Goal: Task Accomplishment & Management: Complete application form

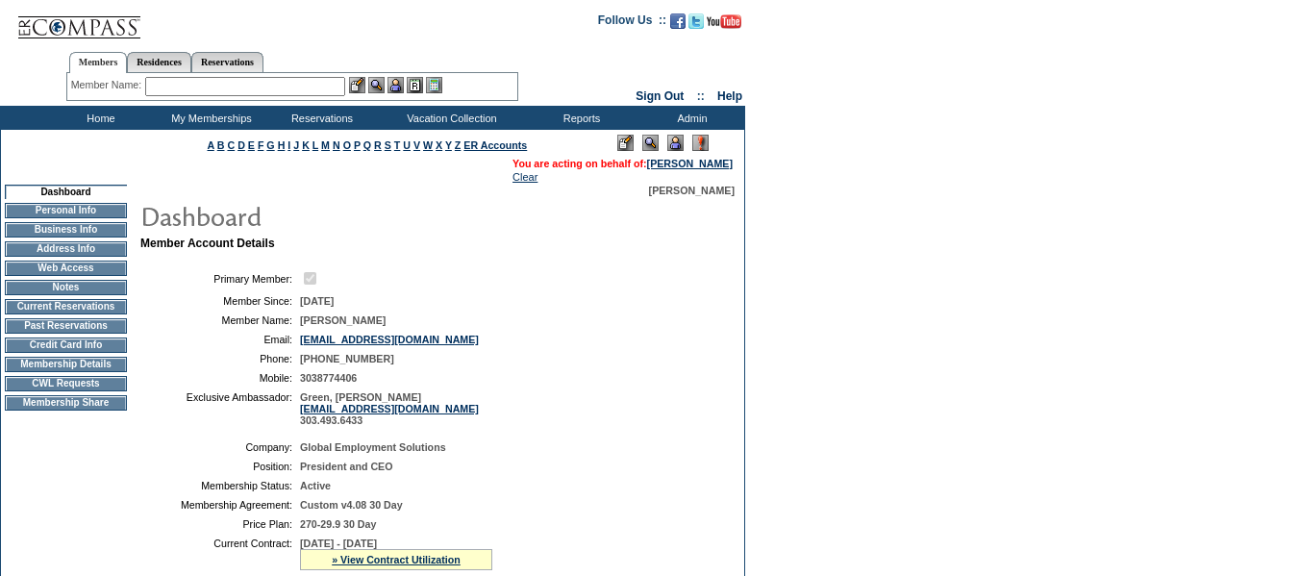
click at [96, 391] on td "CWL Requests" at bounding box center [66, 383] width 122 height 15
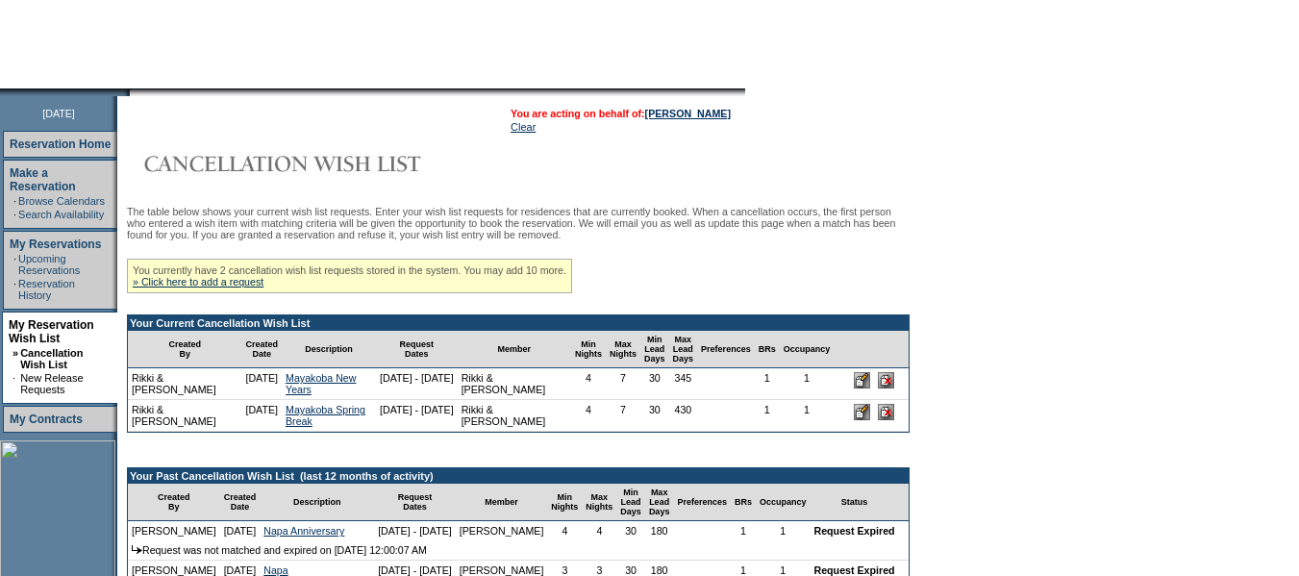
scroll to position [192, 0]
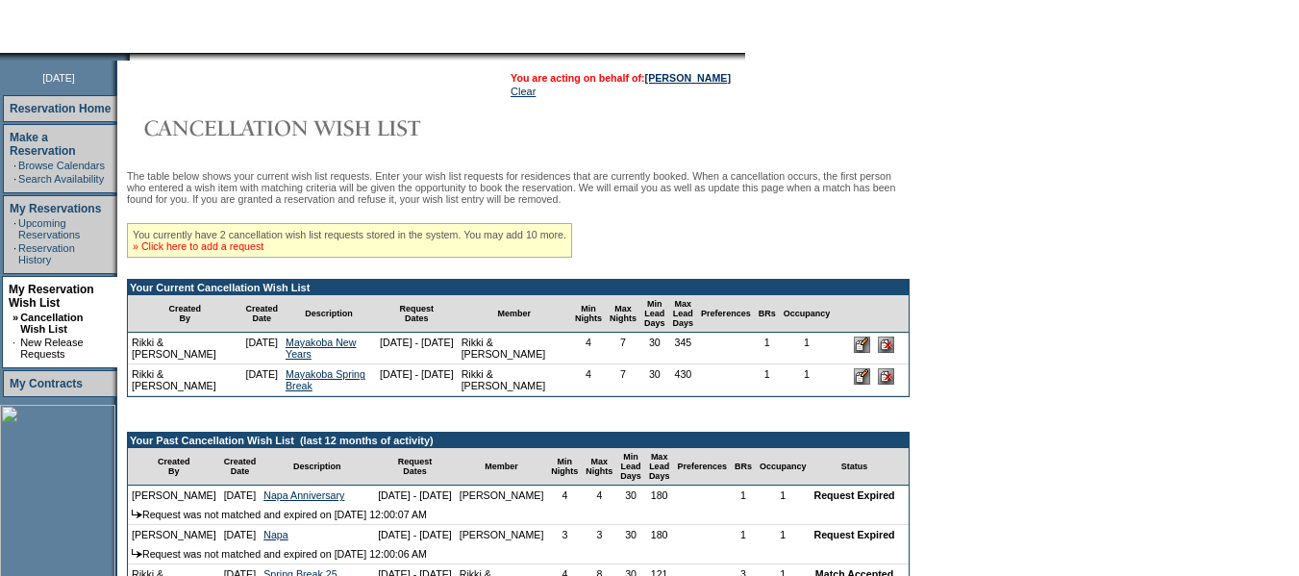
click at [256, 252] on link "» Click here to add a request" at bounding box center [198, 246] width 131 height 12
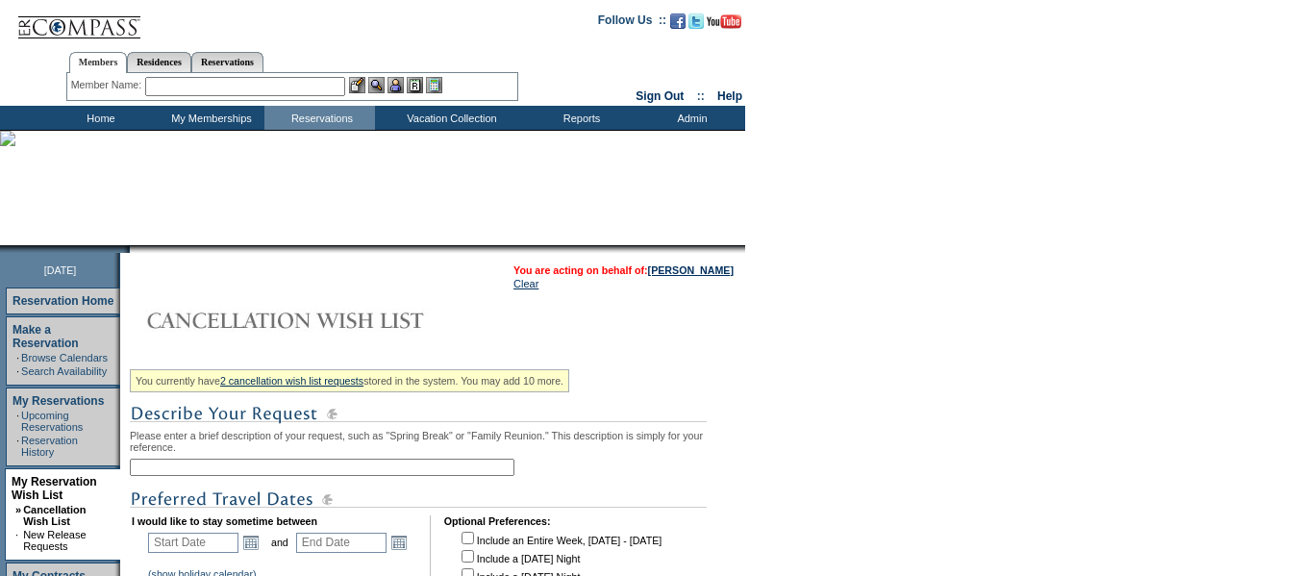
click at [296, 476] on input "text" at bounding box center [322, 467] width 385 height 17
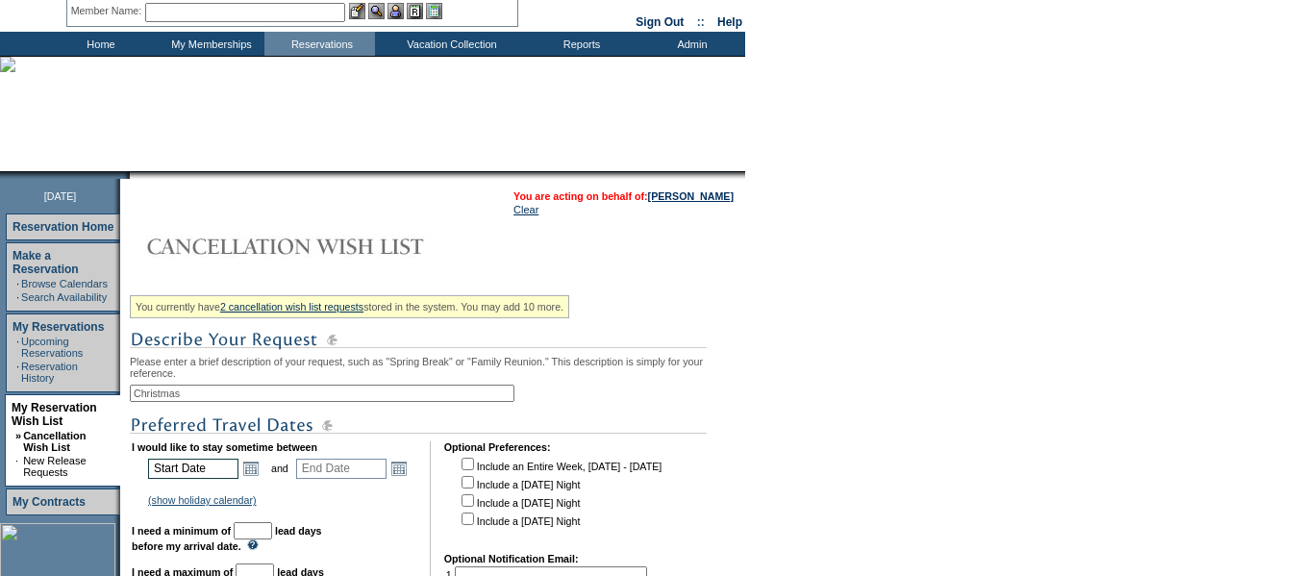
scroll to position [96, 0]
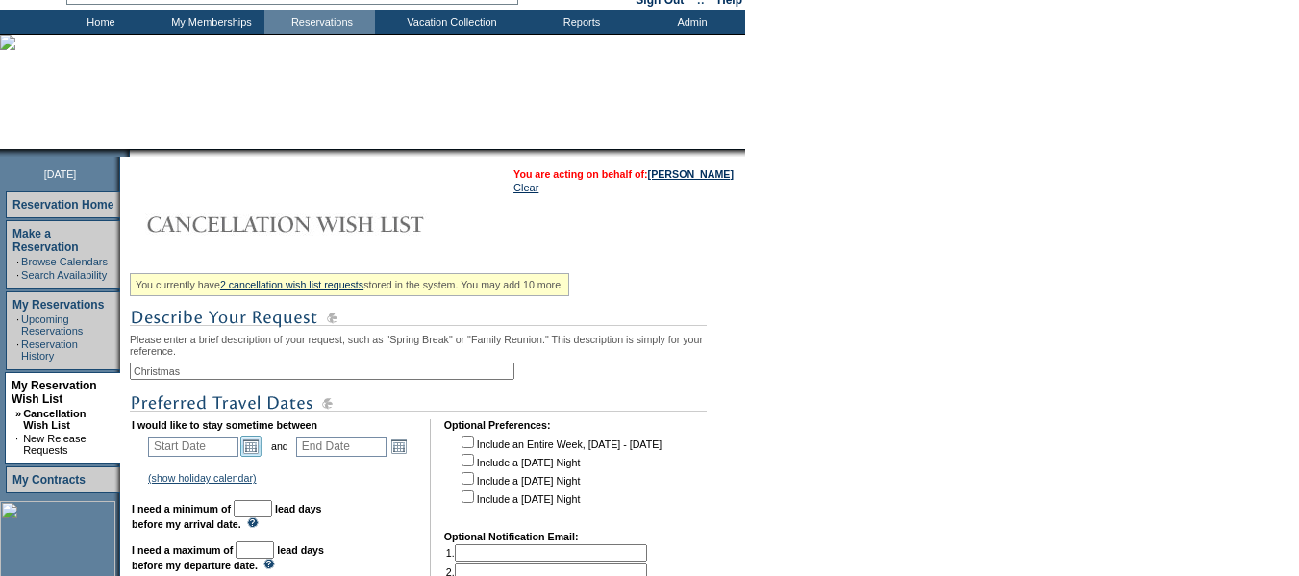
type input "Christmas"
click at [258, 456] on link "Open the calendar popup." at bounding box center [250, 446] width 21 height 21
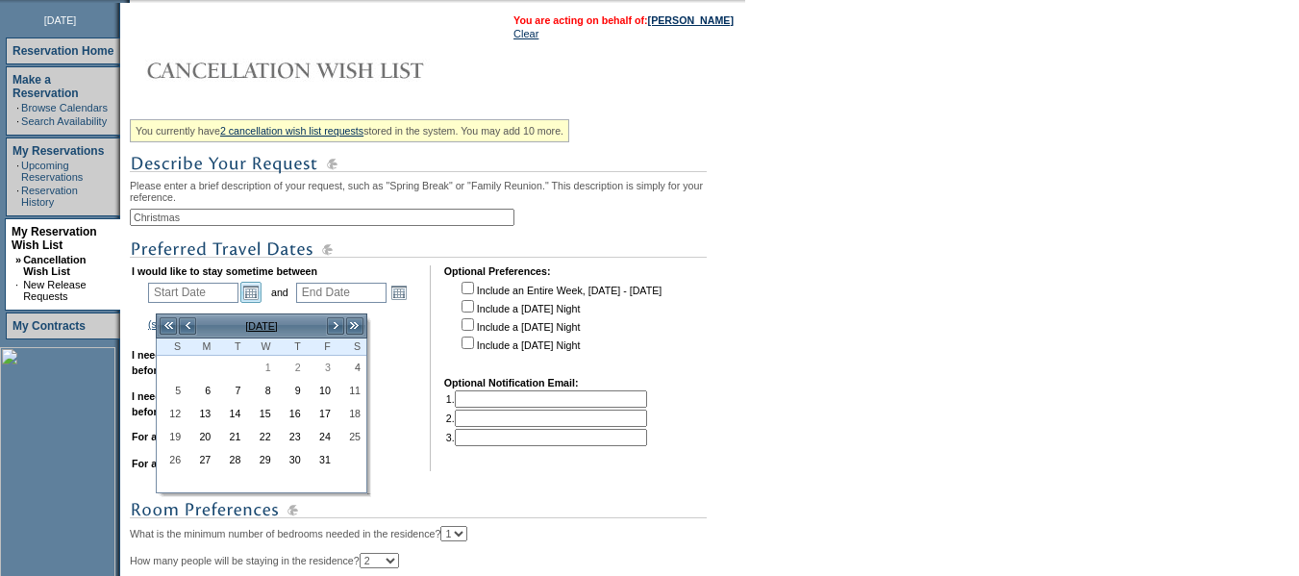
scroll to position [289, 0]
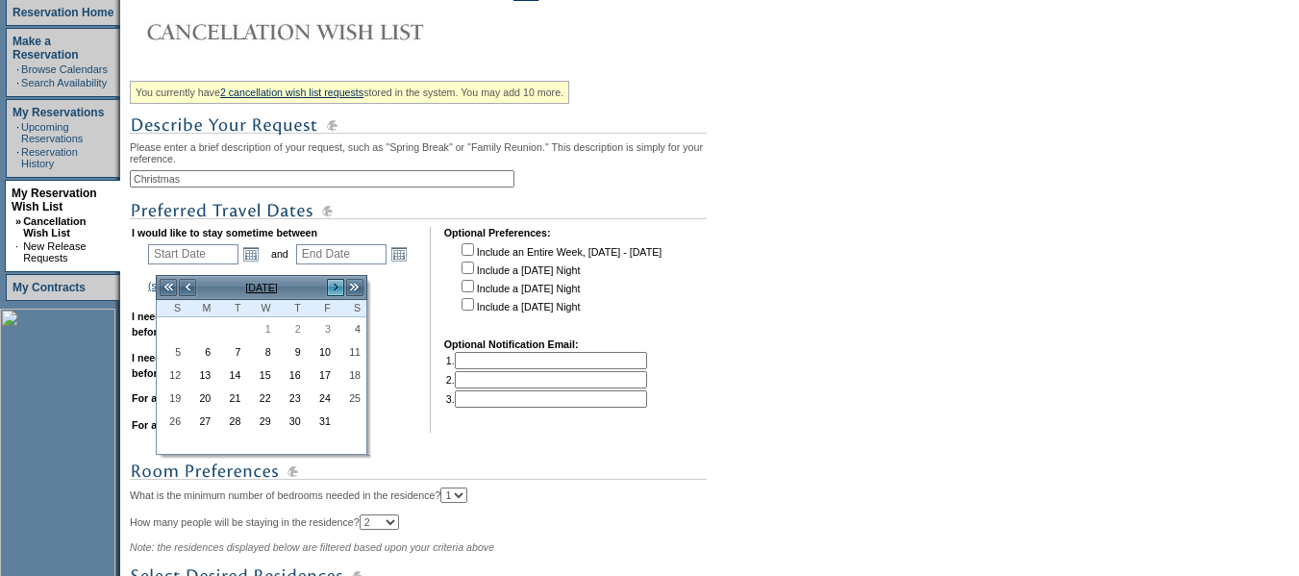
click at [337, 294] on link ">" at bounding box center [335, 287] width 19 height 19
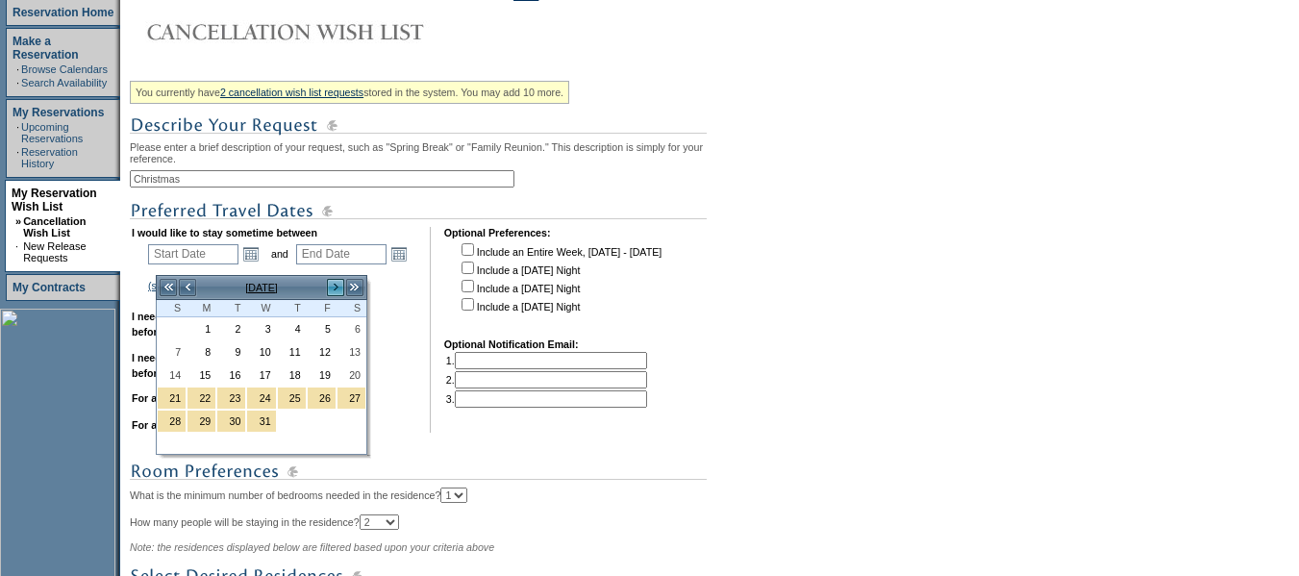
click at [337, 294] on link ">" at bounding box center [335, 287] width 19 height 19
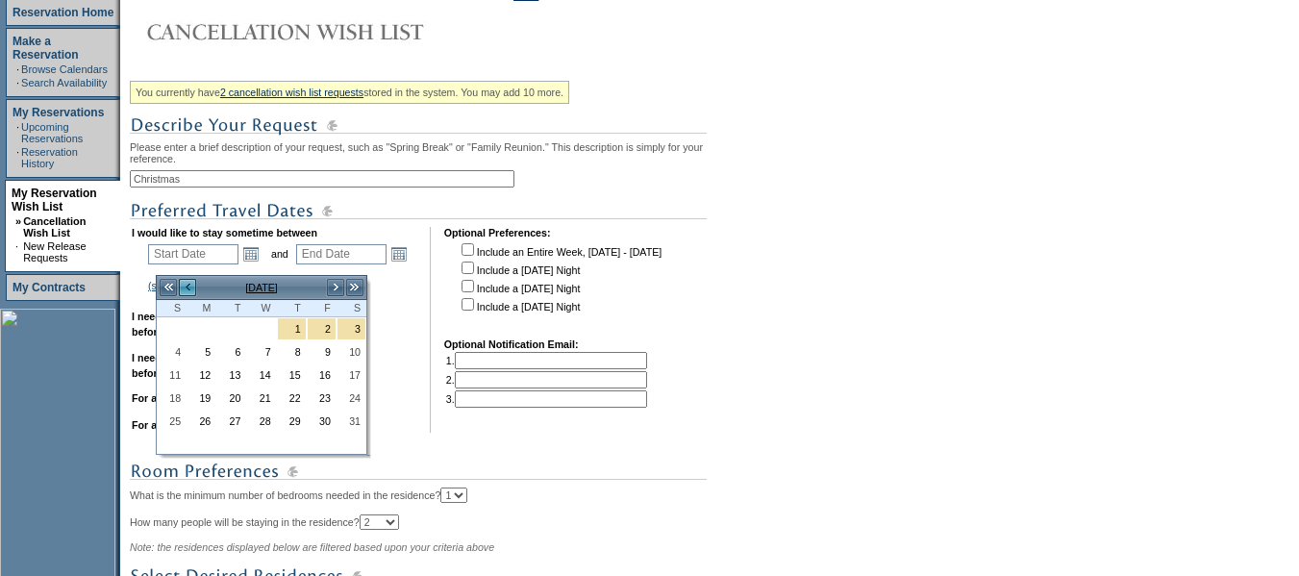
click at [187, 285] on link "<" at bounding box center [187, 287] width 19 height 19
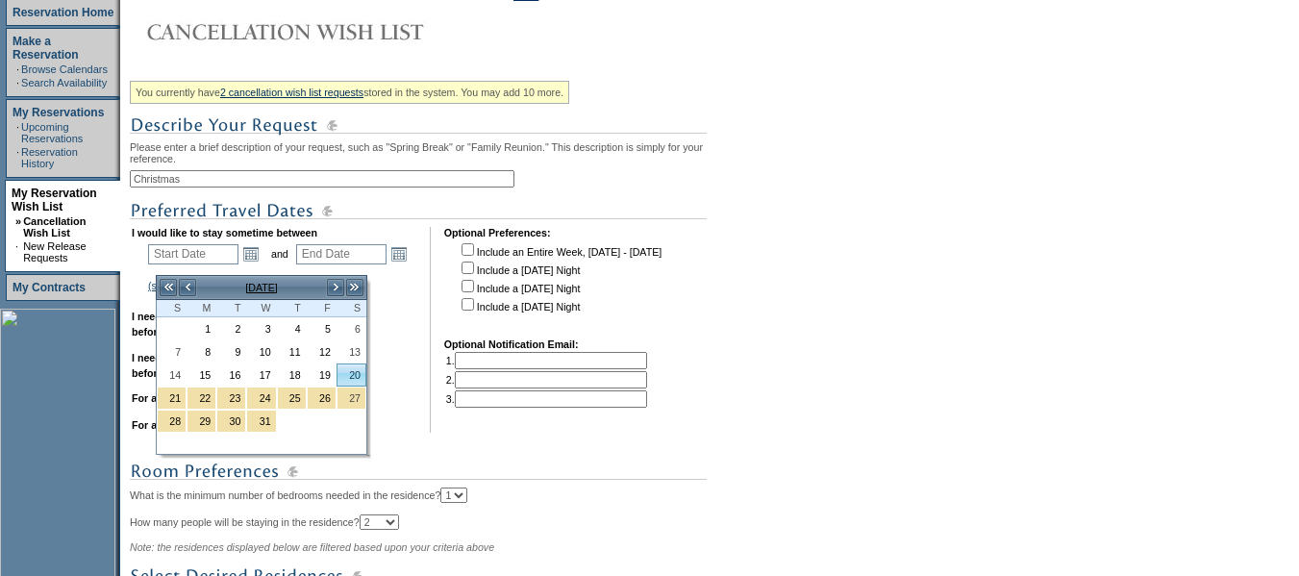
click at [358, 374] on link "20" at bounding box center [352, 374] width 28 height 21
type input "[DATE]"
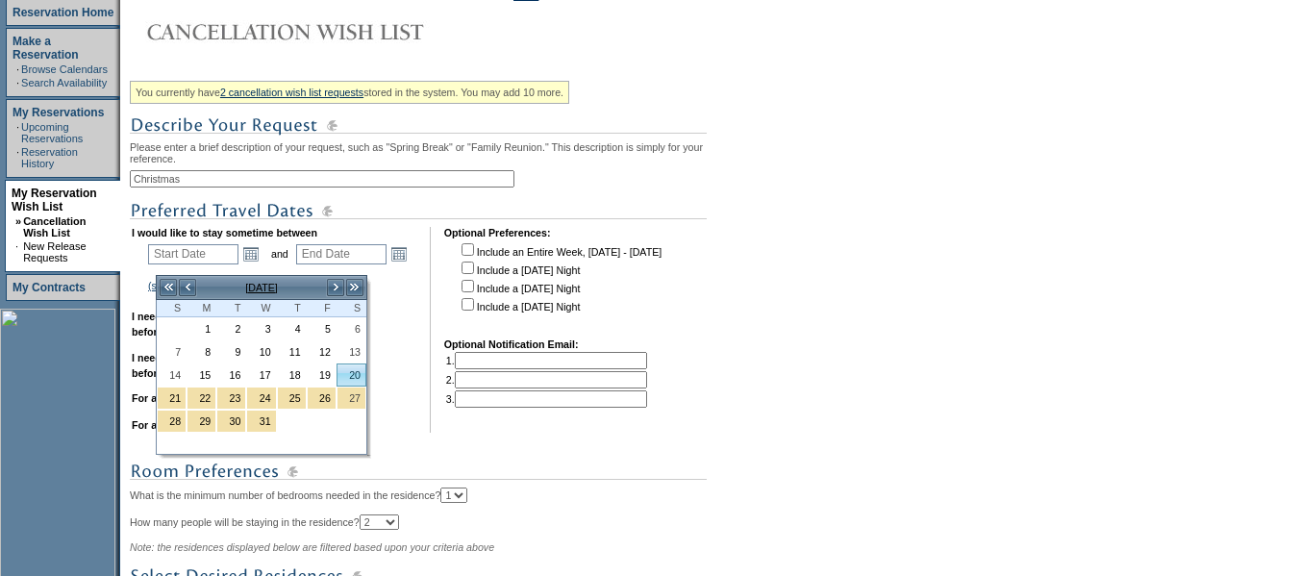
type input "82"
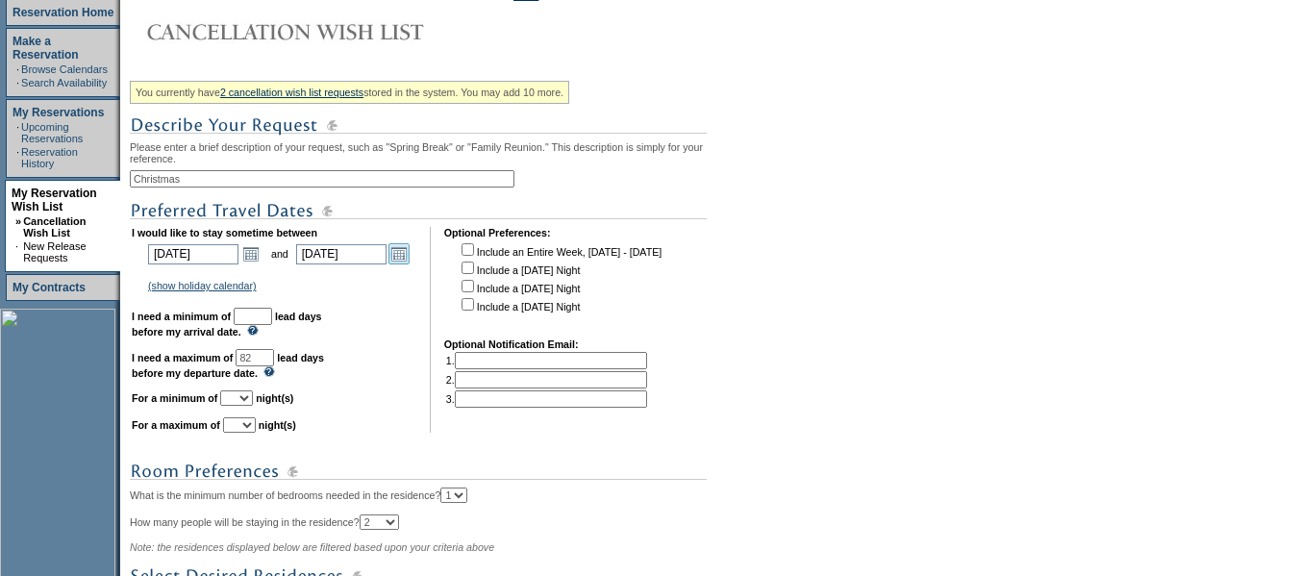
click at [410, 257] on link "Open the calendar popup." at bounding box center [399, 253] width 21 height 21
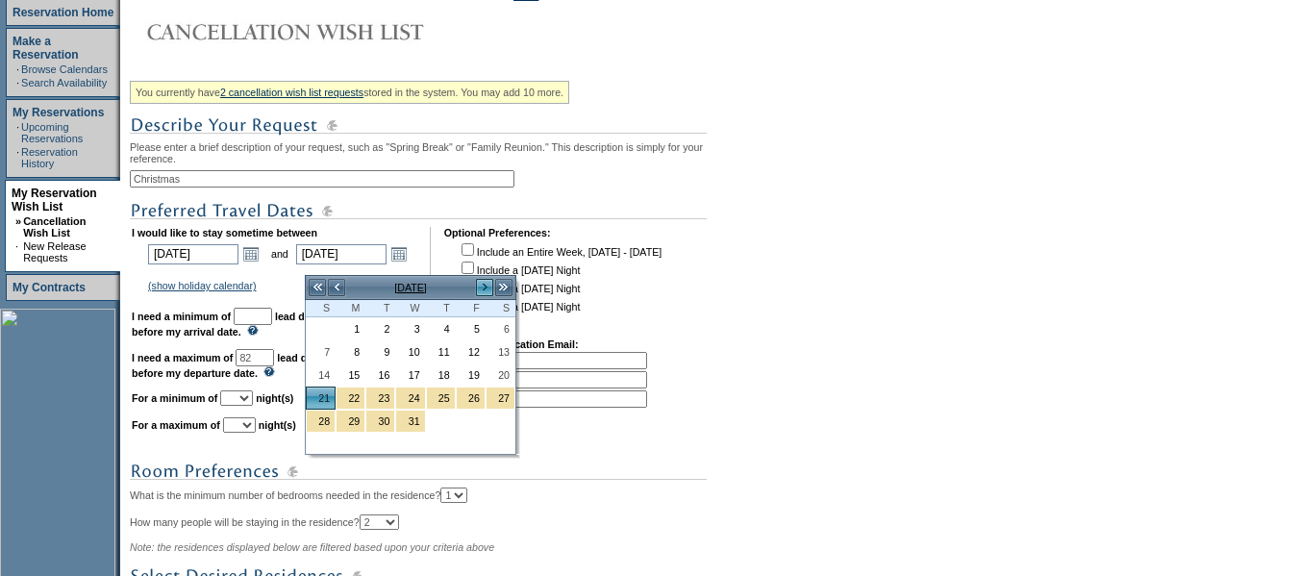
click at [480, 289] on link ">" at bounding box center [484, 287] width 19 height 19
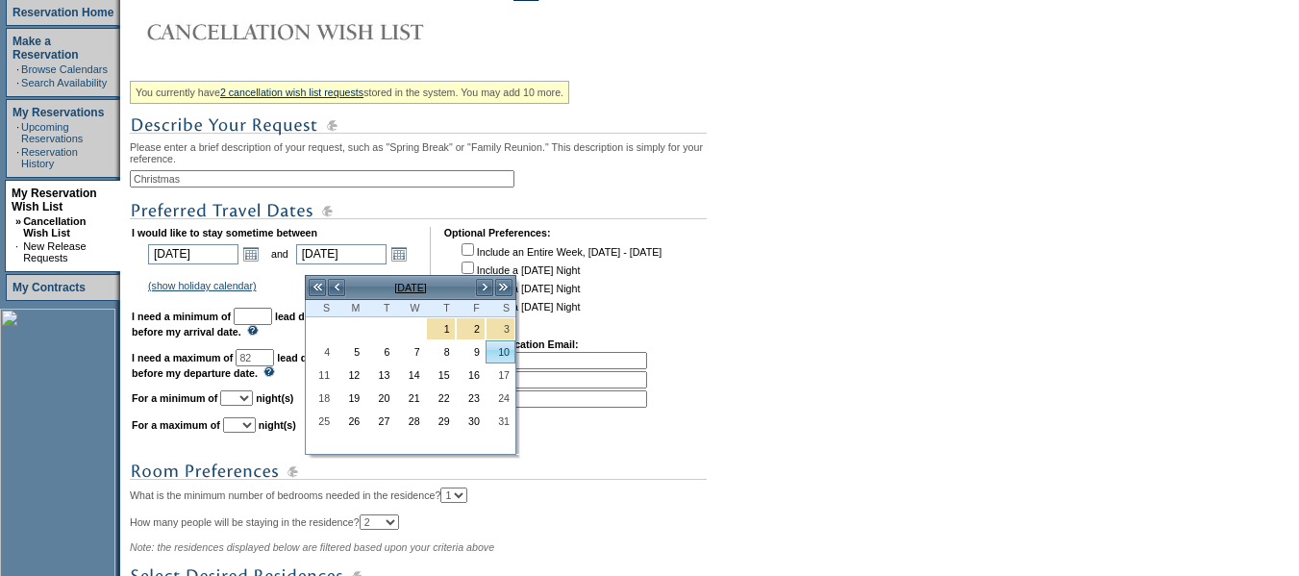
click at [508, 351] on link "10" at bounding box center [501, 351] width 28 height 21
type input "[DATE]"
type input "102"
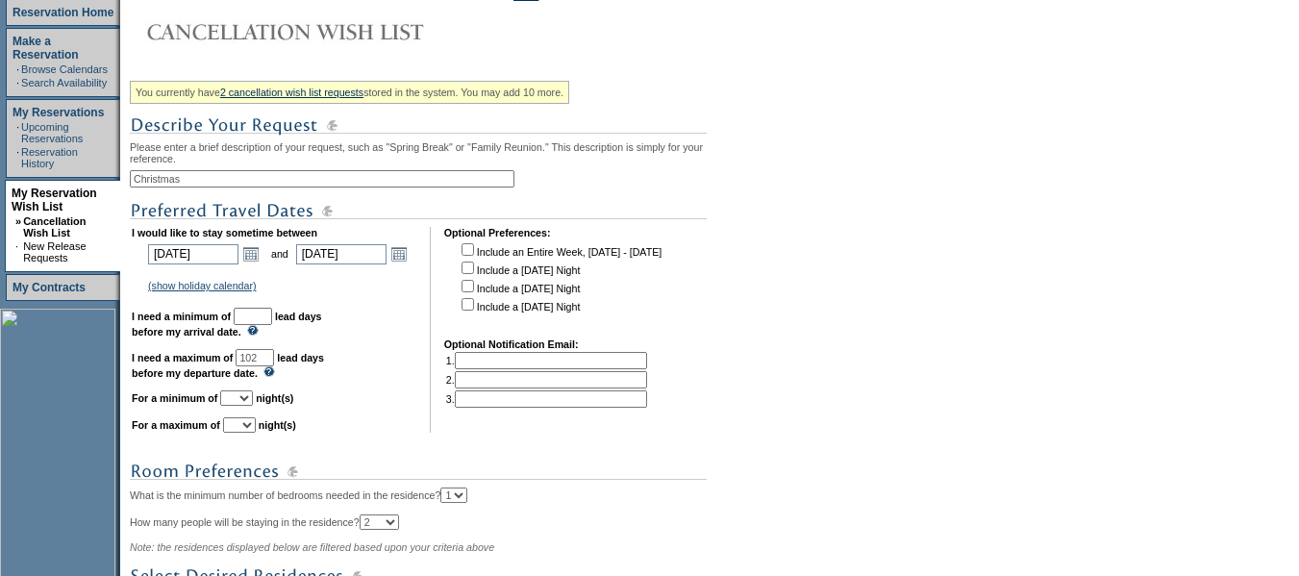
click at [272, 325] on input "text" at bounding box center [253, 316] width 38 height 17
type input "30"
drag, startPoint x: 273, startPoint y: 418, endPoint x: 272, endPoint y: 409, distance: 9.7
click at [253, 406] on select "1 2 3 4 5 6 7 8 9 10 11 12 13 14" at bounding box center [236, 397] width 33 height 15
select select "4"
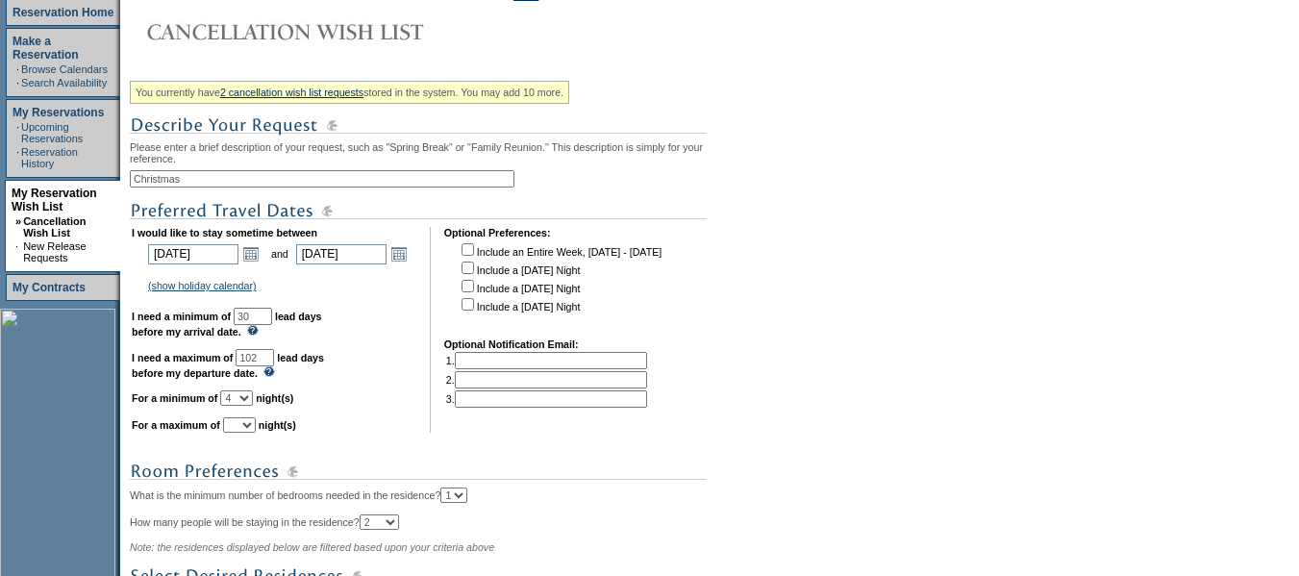
click at [244, 406] on select "1 2 3 4 5 6 7 8 9 10 11 12 13 14" at bounding box center [236, 397] width 33 height 15
click at [256, 433] on select "1 2 3 4 5 6 7 8 9 10 11 12 13 14" at bounding box center [239, 424] width 33 height 15
select select "7"
click at [247, 433] on select "1 2 3 4 5 6 7 8 9 10 11 12 13 14" at bounding box center [239, 424] width 33 height 15
click at [410, 264] on link "Open the calendar popup." at bounding box center [399, 253] width 21 height 21
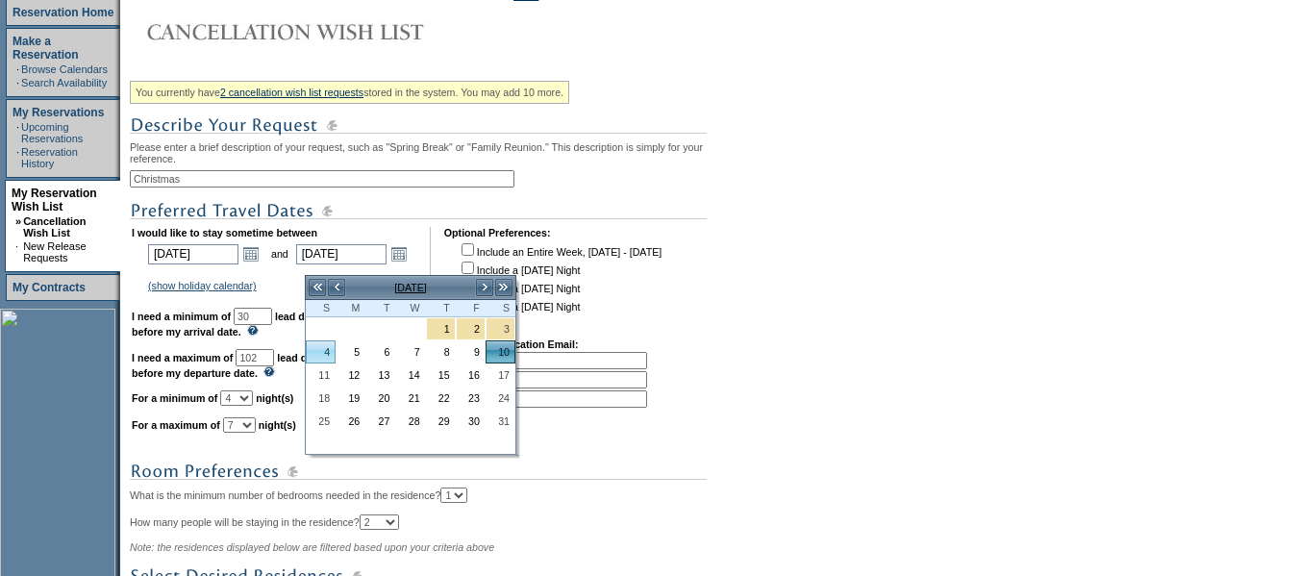
click at [322, 358] on link "4" at bounding box center [321, 351] width 28 height 21
type input "[DATE]"
type input "96"
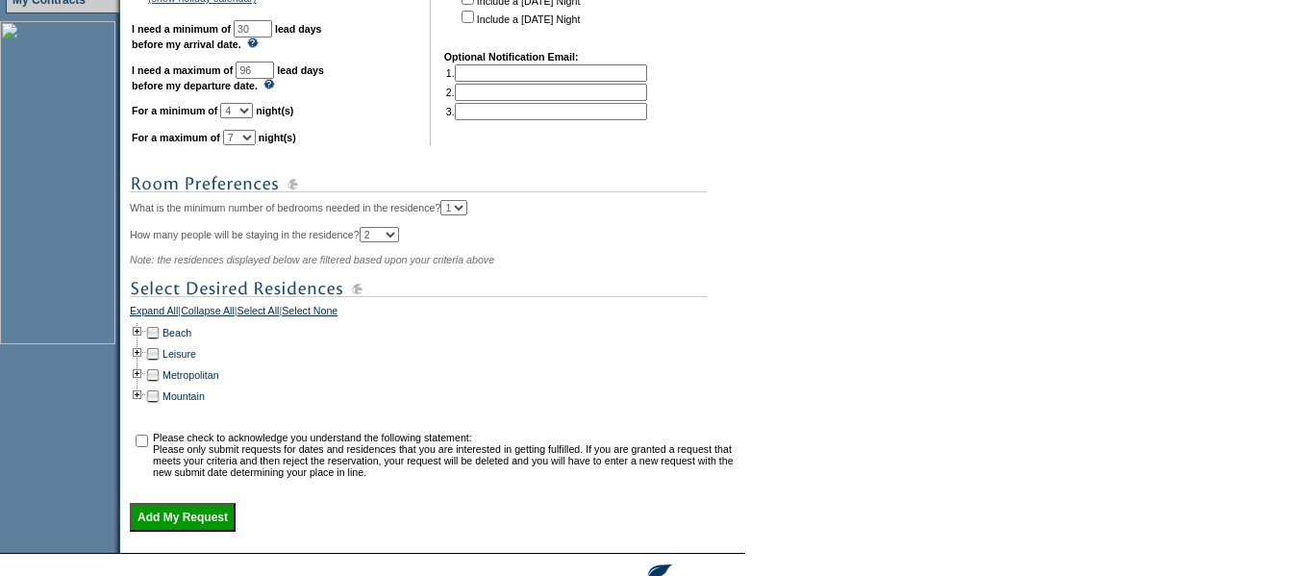
scroll to position [577, 0]
click at [143, 342] on td at bounding box center [137, 331] width 15 height 21
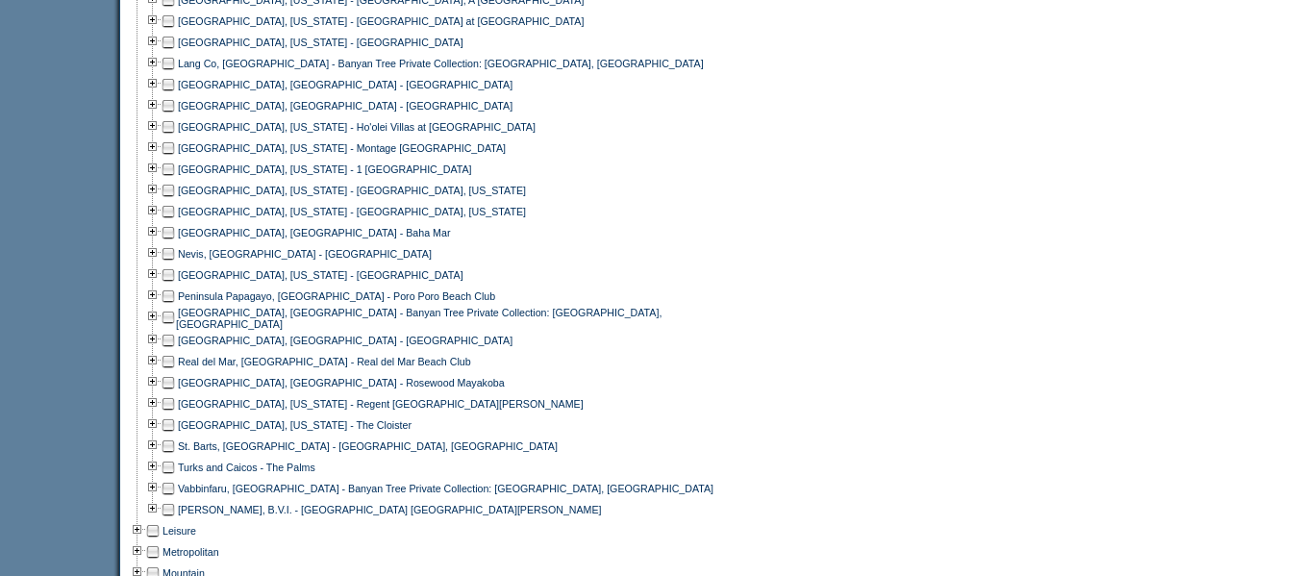
scroll to position [1250, 0]
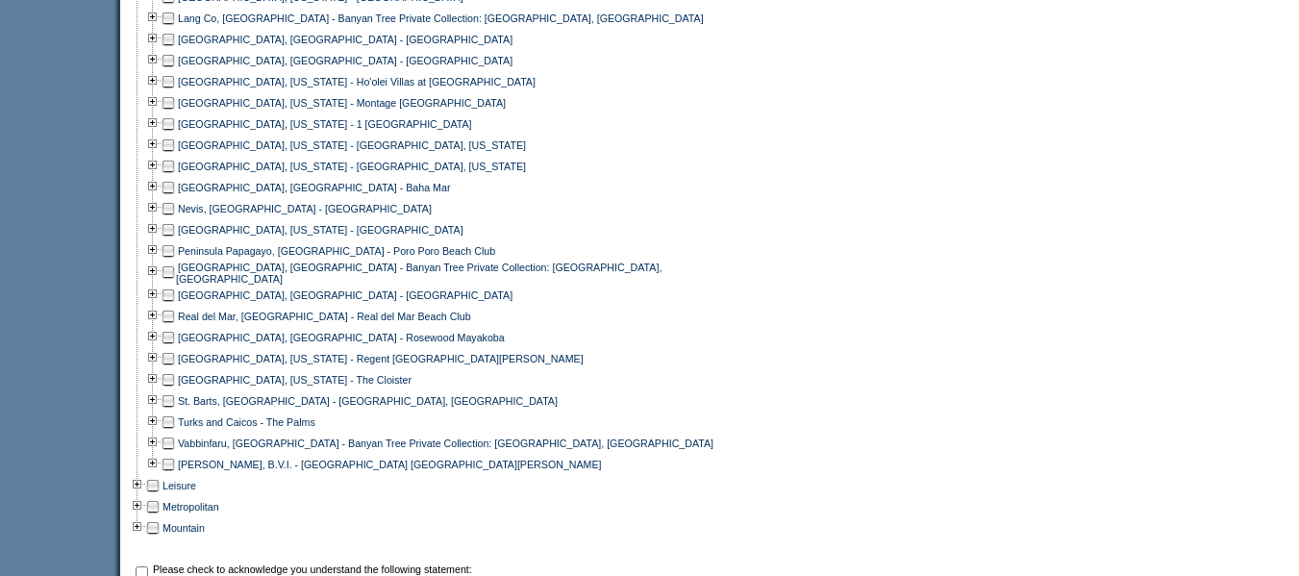
click at [176, 262] on td at bounding box center [168, 250] width 15 height 21
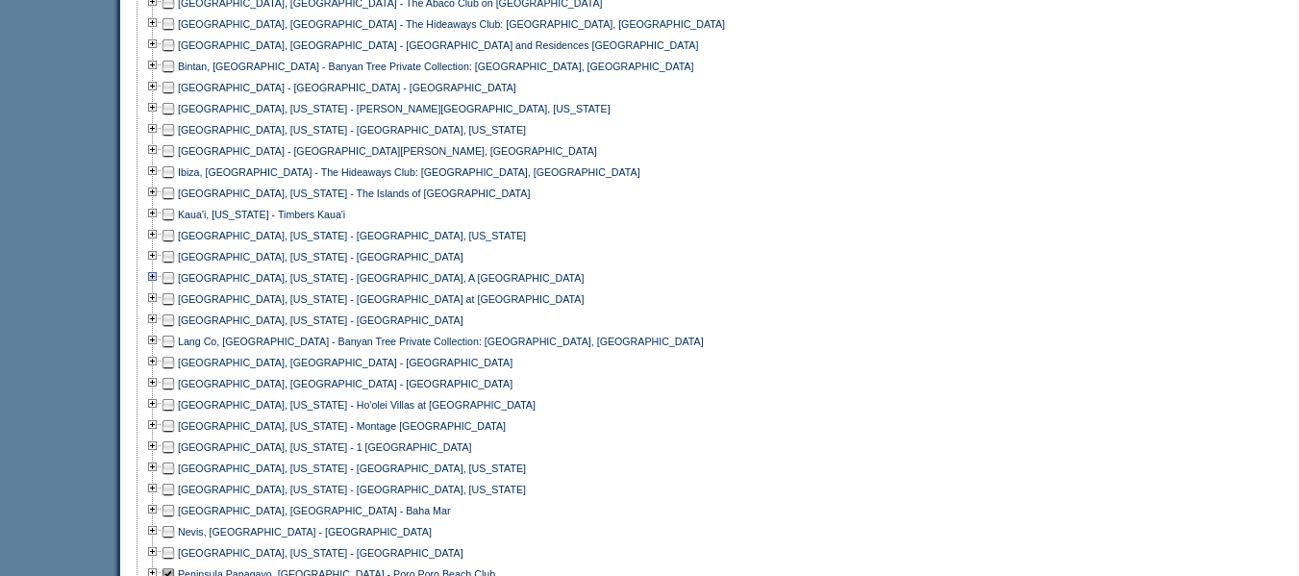
scroll to position [962, 0]
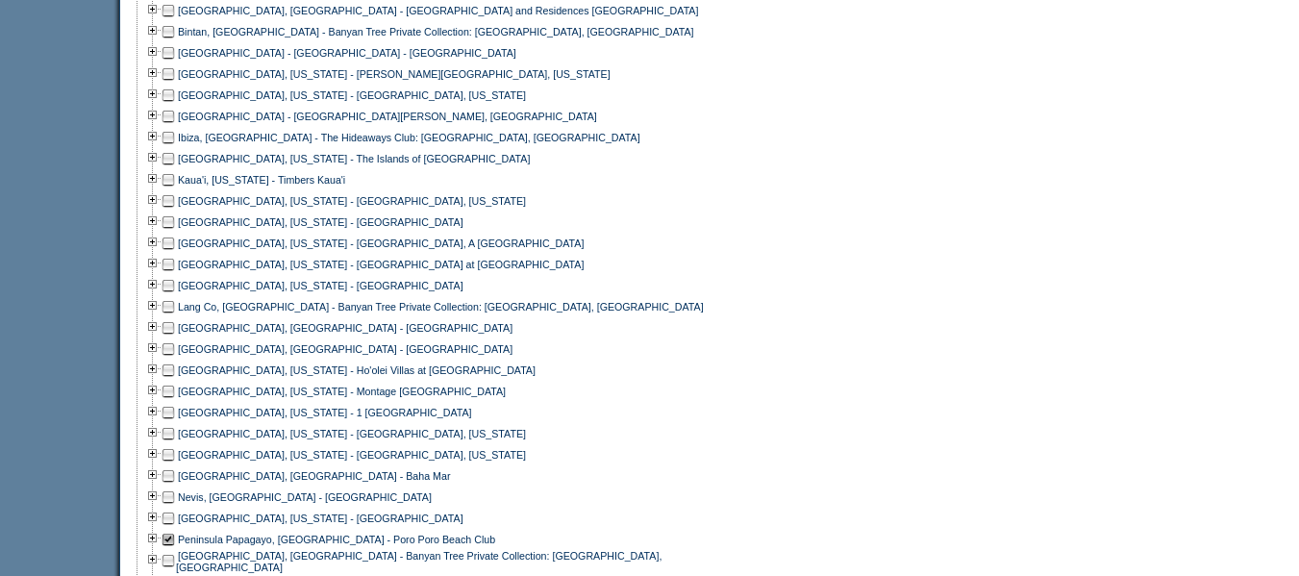
click at [176, 360] on td at bounding box center [168, 349] width 15 height 21
click at [174, 339] on td at bounding box center [168, 327] width 15 height 21
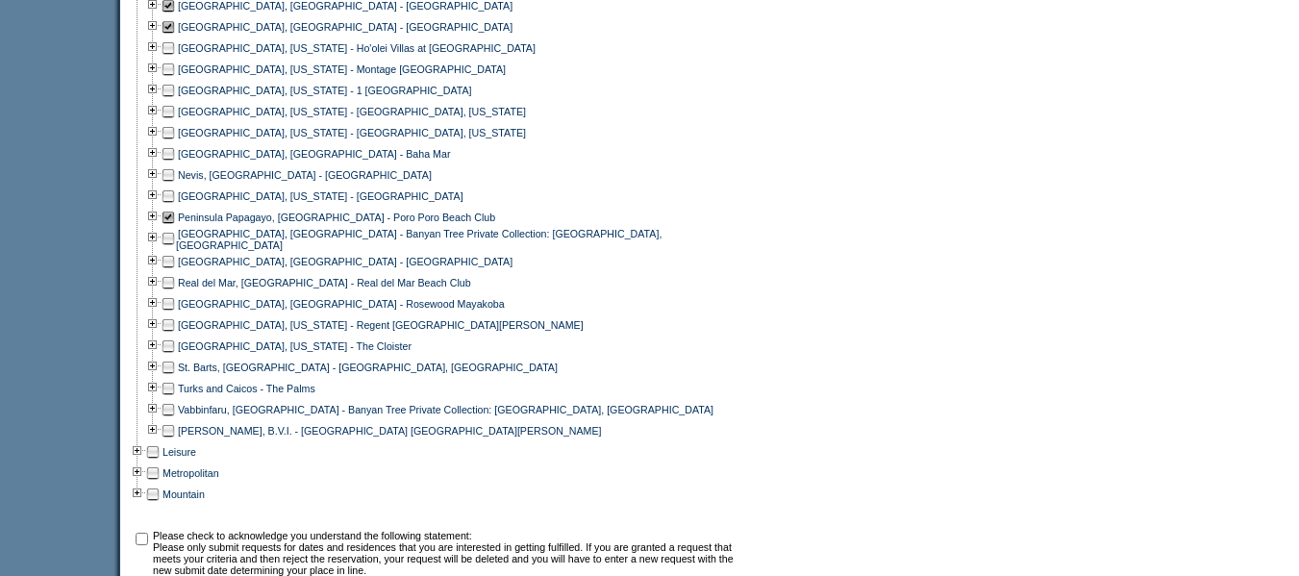
scroll to position [1346, 0]
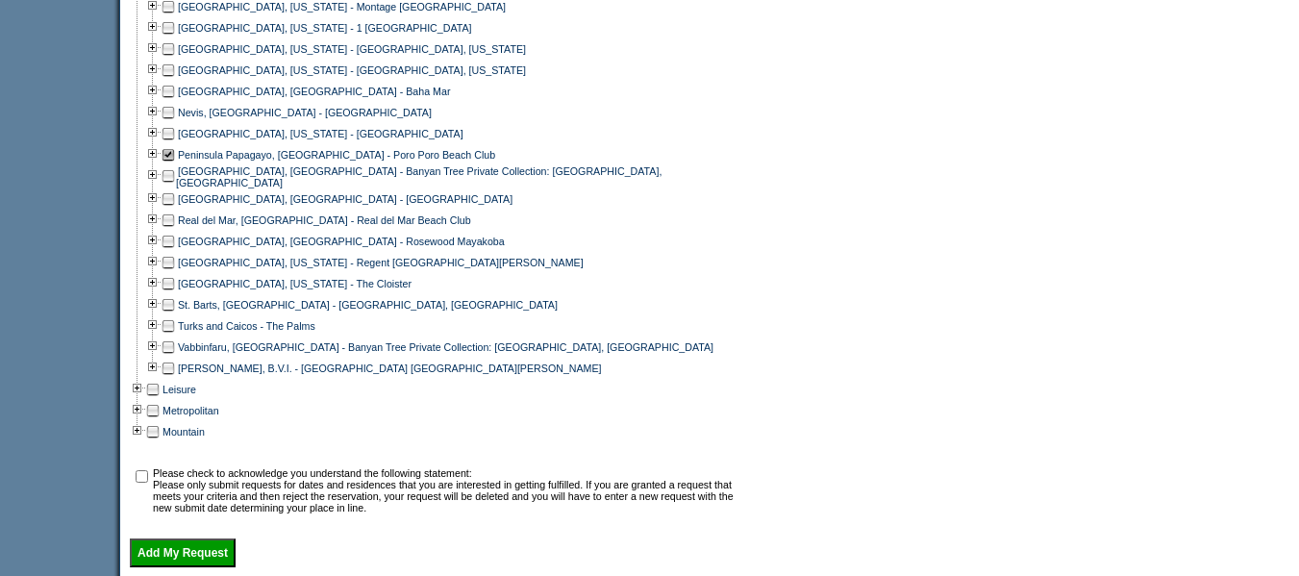
click at [148, 483] on input "checkbox" at bounding box center [142, 476] width 13 height 13
checkbox input "true"
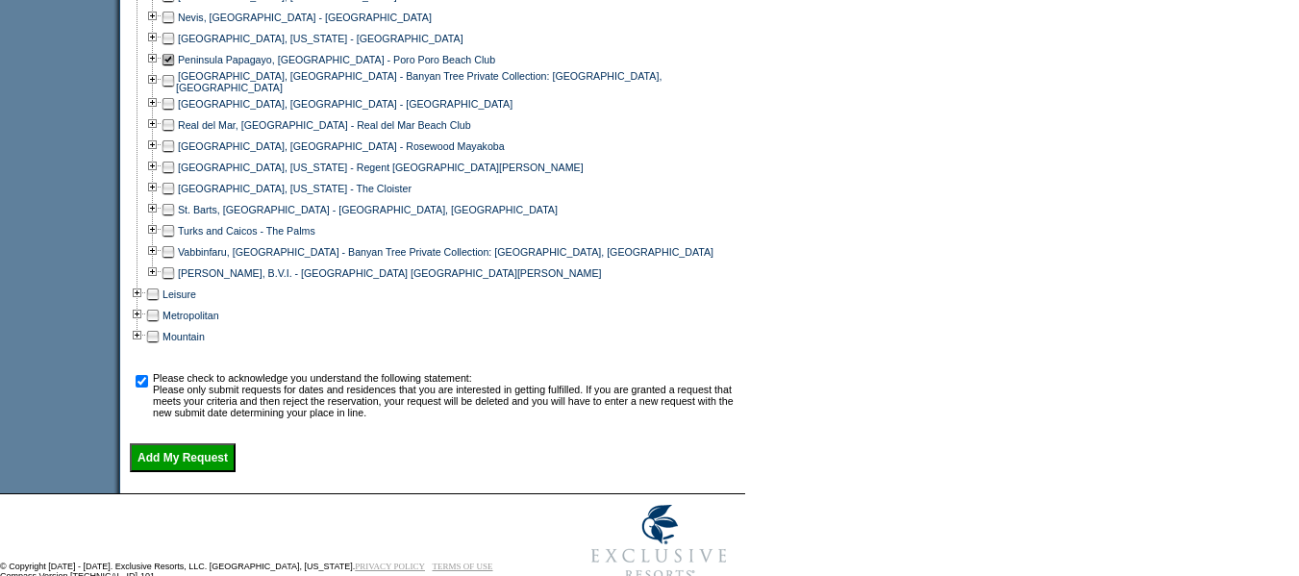
scroll to position [1443, 0]
click at [183, 471] on input "Add My Request" at bounding box center [183, 456] width 106 height 29
